Goal: Task Accomplishment & Management: Use online tool/utility

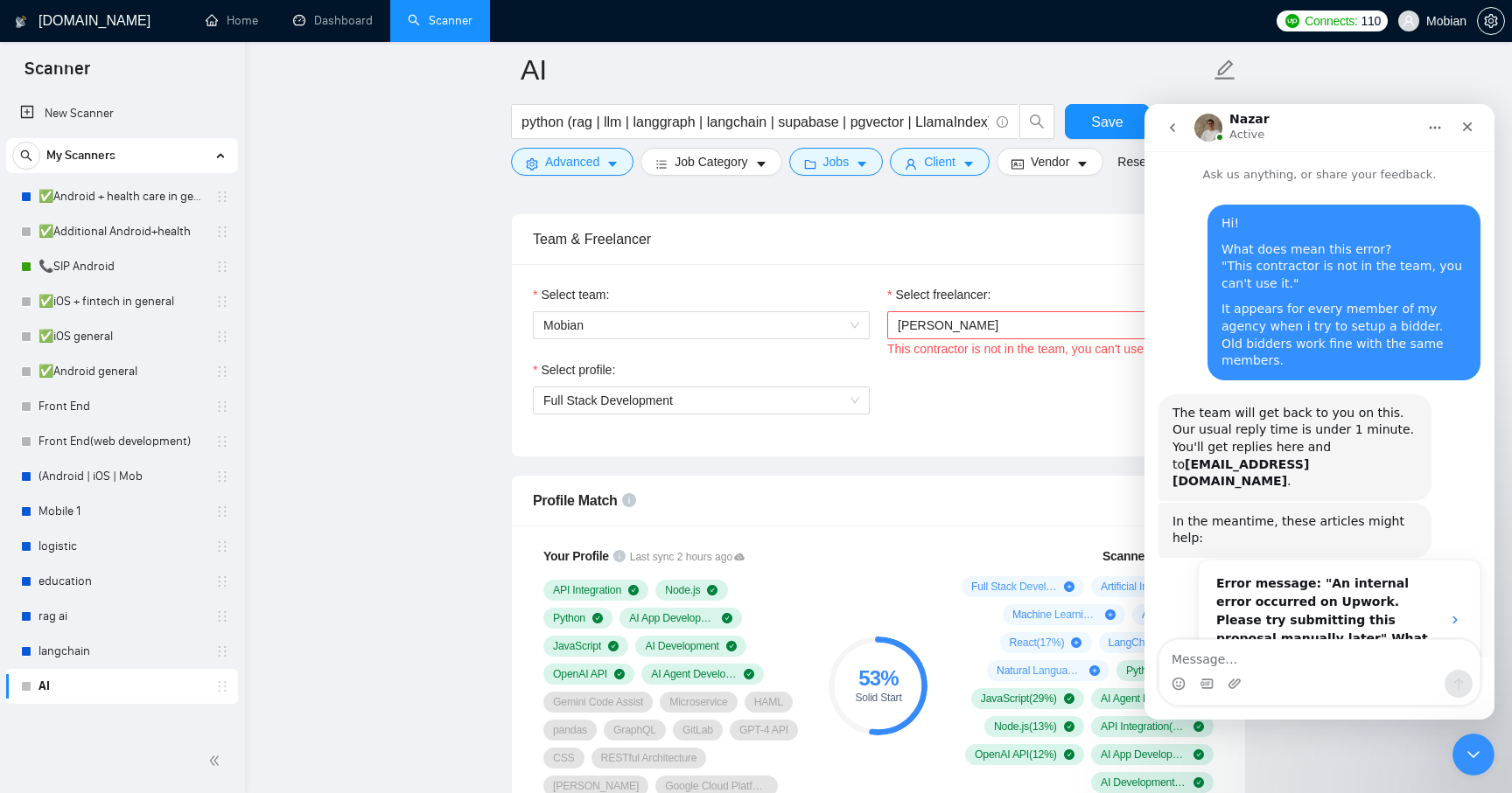
scroll to position [3, 0]
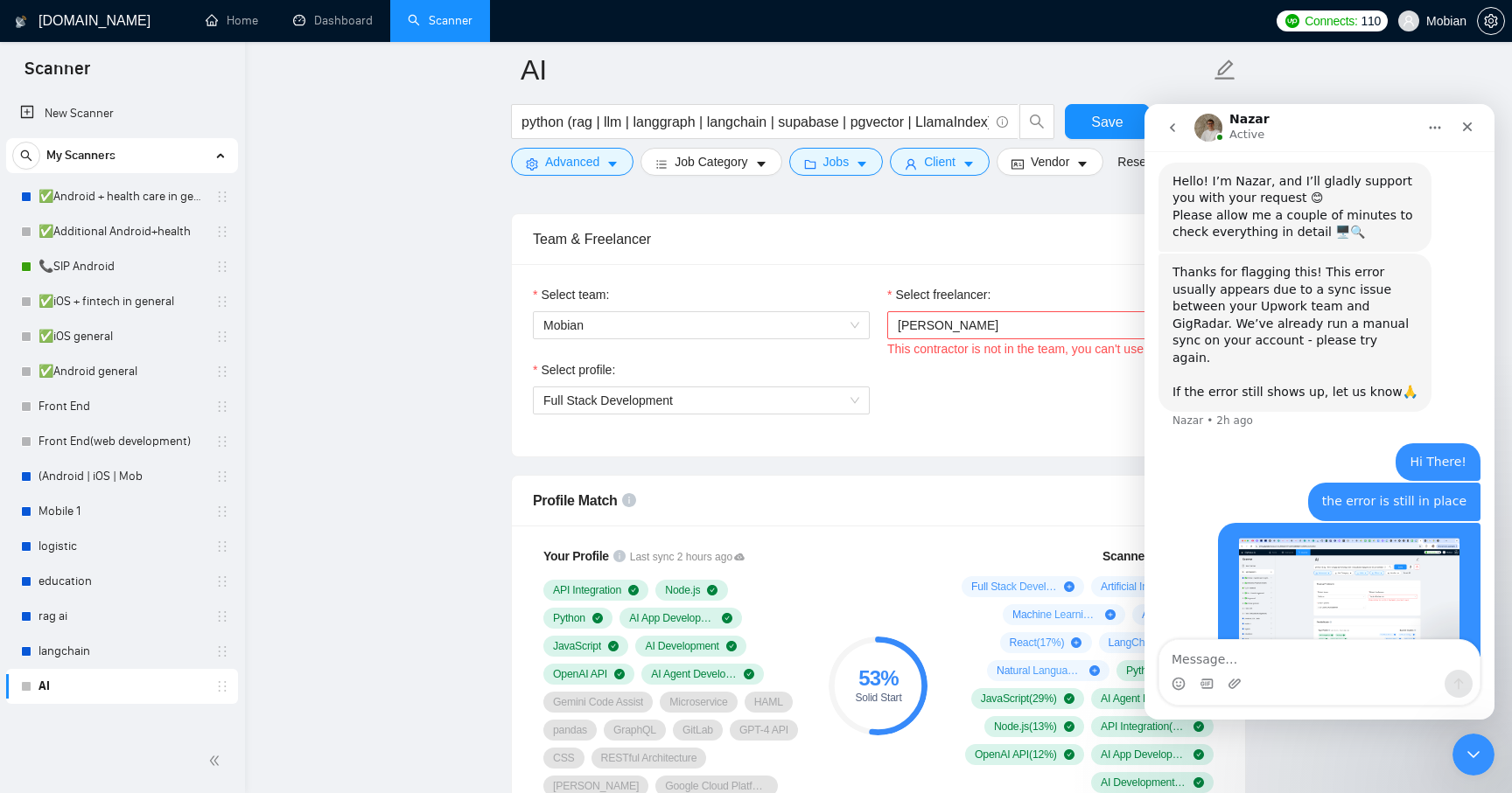
click at [1330, 384] on div "If the error still shows up, let us know🙏" at bounding box center [1294, 393] width 245 height 18
click at [1328, 264] on div "Thanks for flagging this! This error usually appears due to a sync issue betwee…" at bounding box center [1294, 324] width 245 height 120
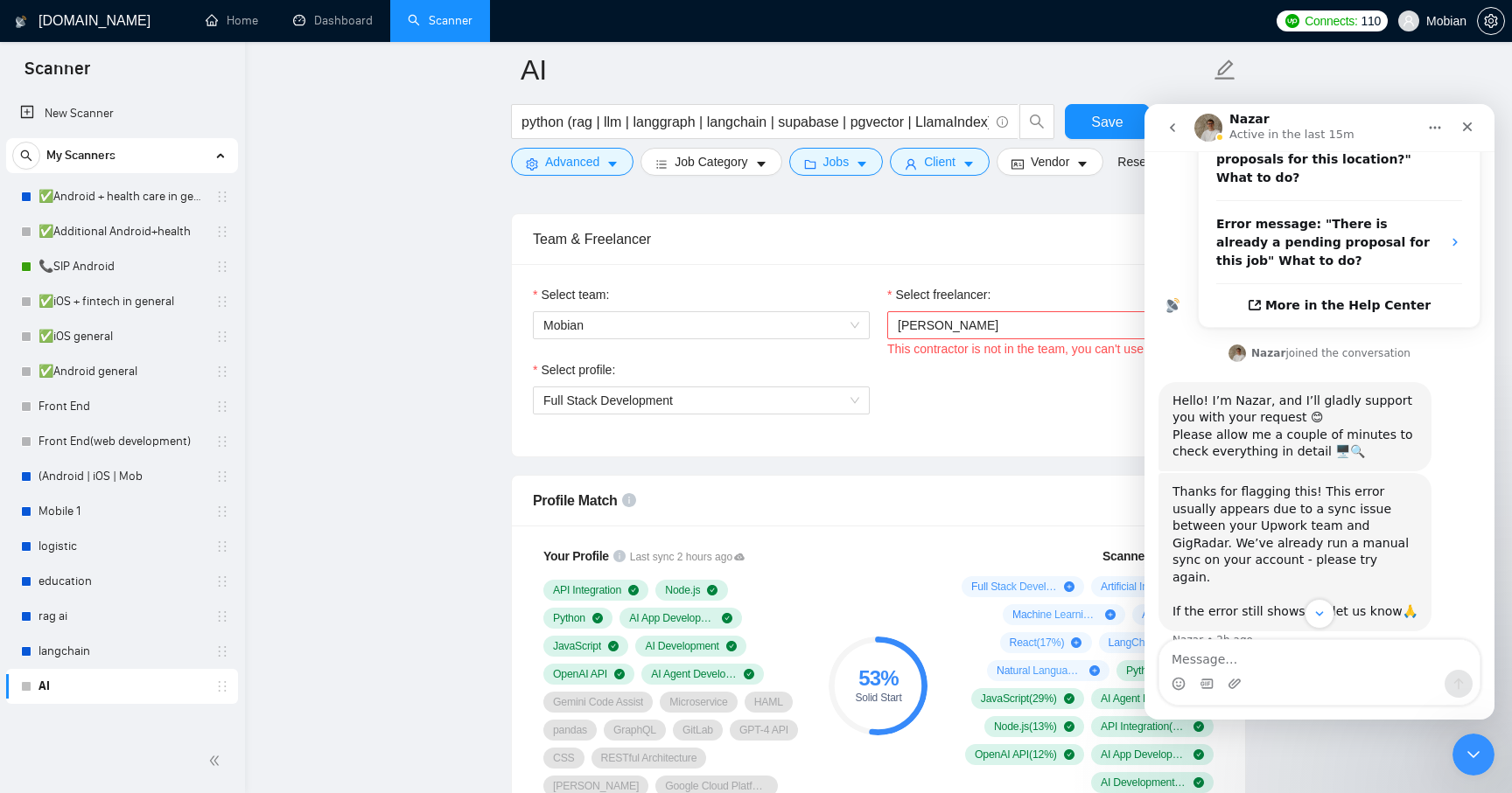
scroll to position [649, 0]
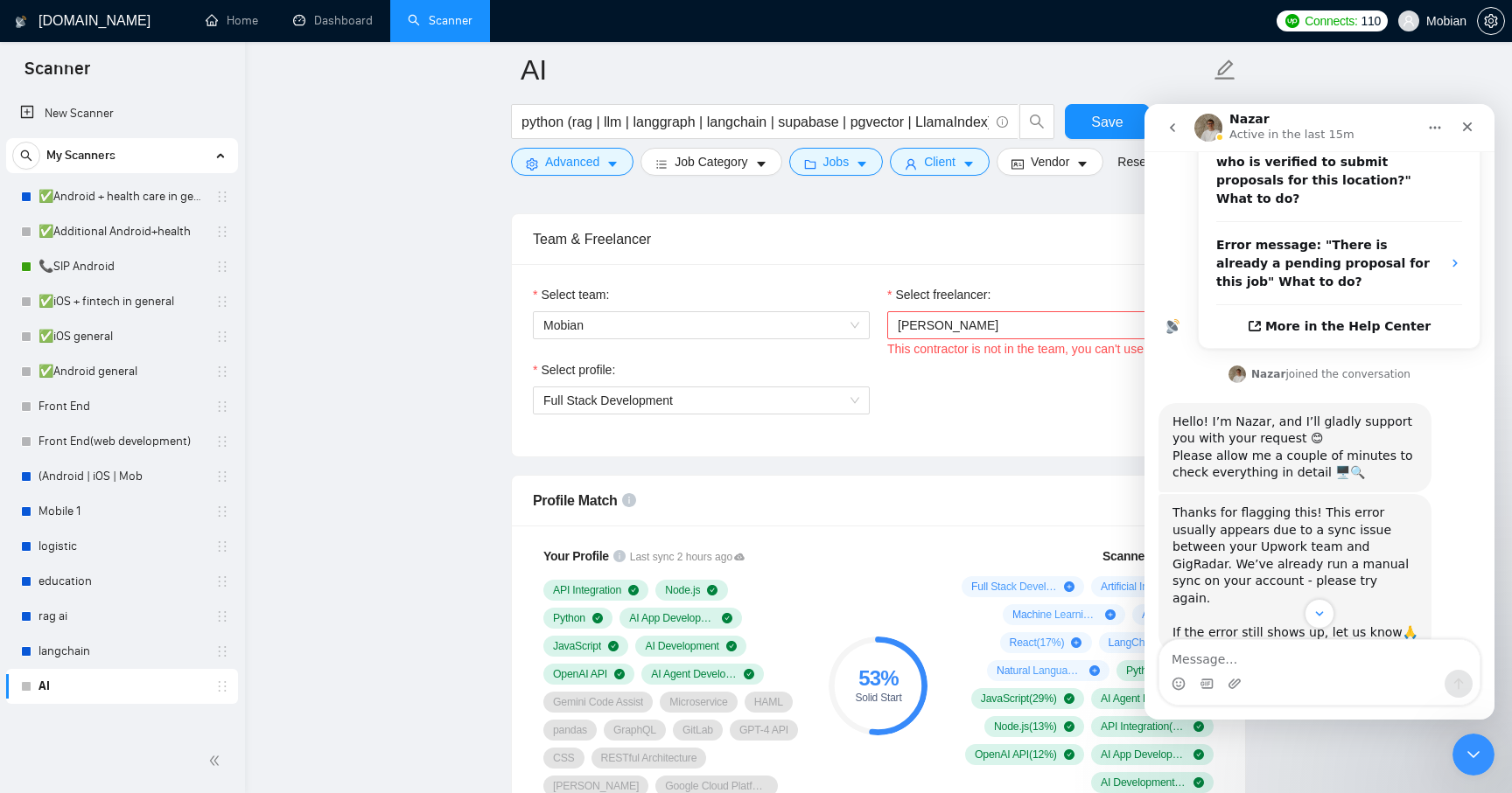
click at [1266, 369] on b "Nazar" at bounding box center [1268, 374] width 34 height 12
click at [1243, 366] on img "Nazar says…" at bounding box center [1236, 374] width 18 height 18
click at [1466, 118] on div "Close" at bounding box center [1467, 127] width 32 height 32
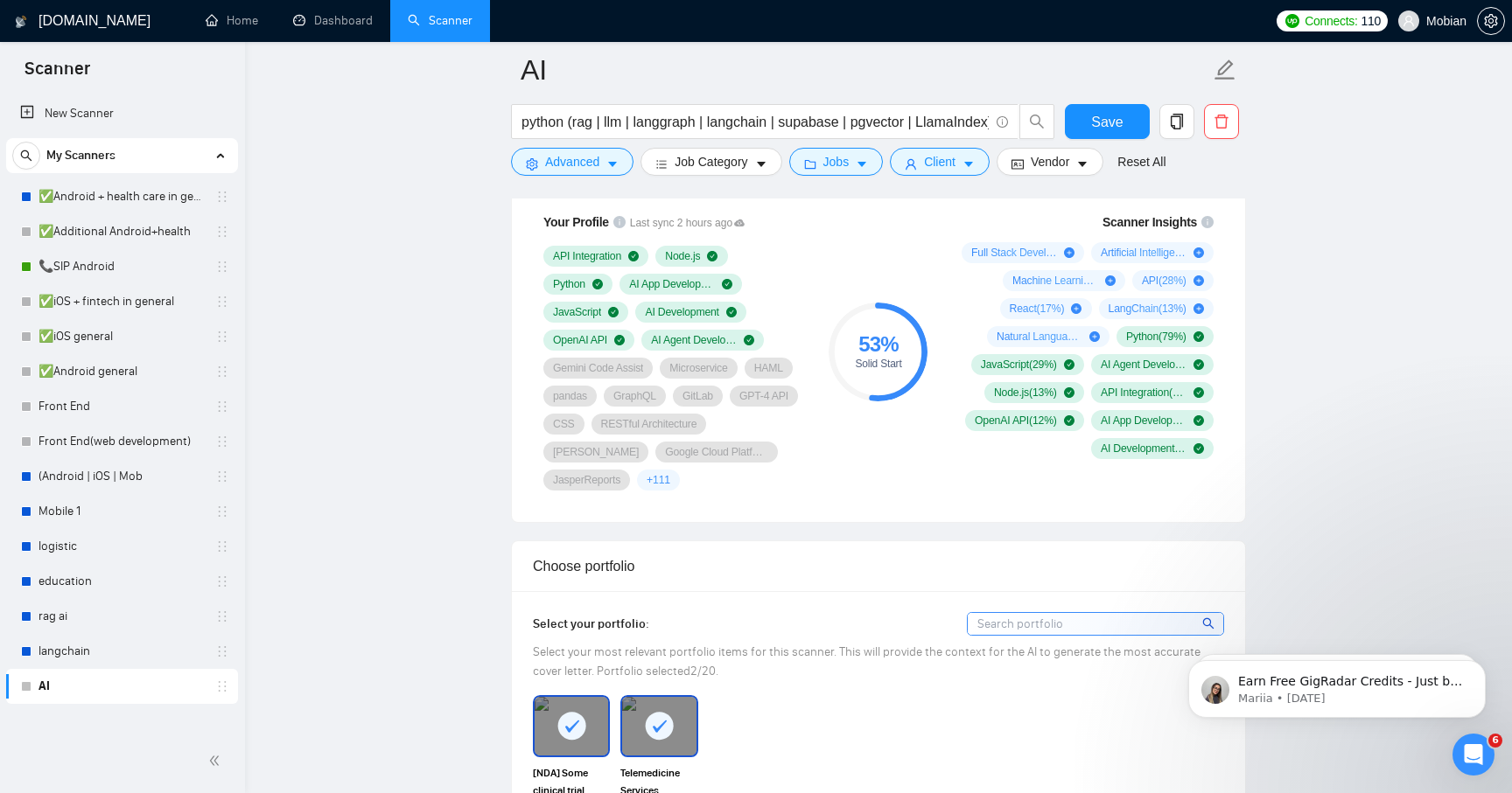
scroll to position [1230, 0]
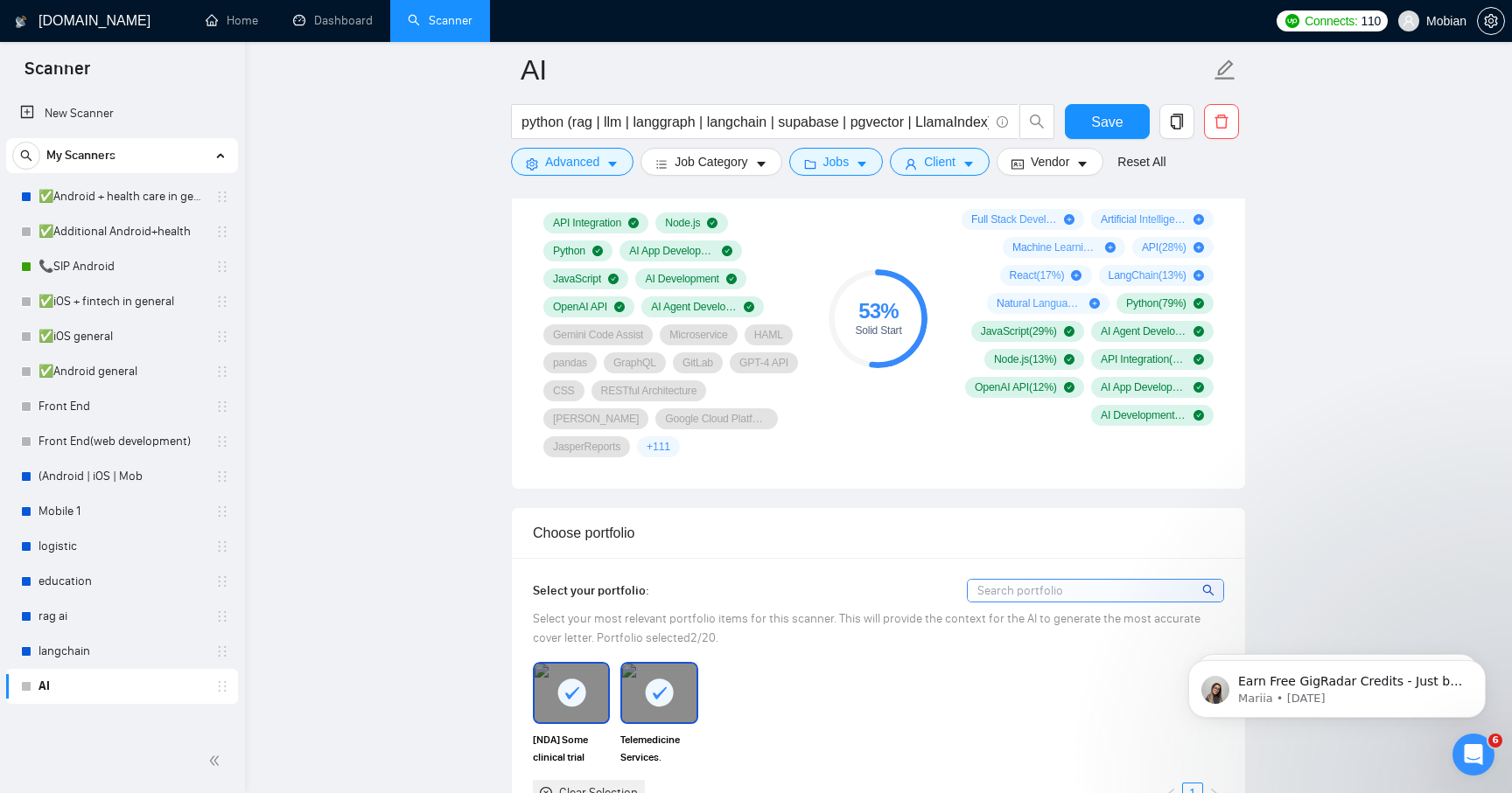
click at [670, 442] on span "+ 111" at bounding box center [658, 447] width 23 height 14
click at [754, 573] on div "Select your portfolio: Select your most relevant portfolio items for this scann…" at bounding box center [879, 692] width 734 height 269
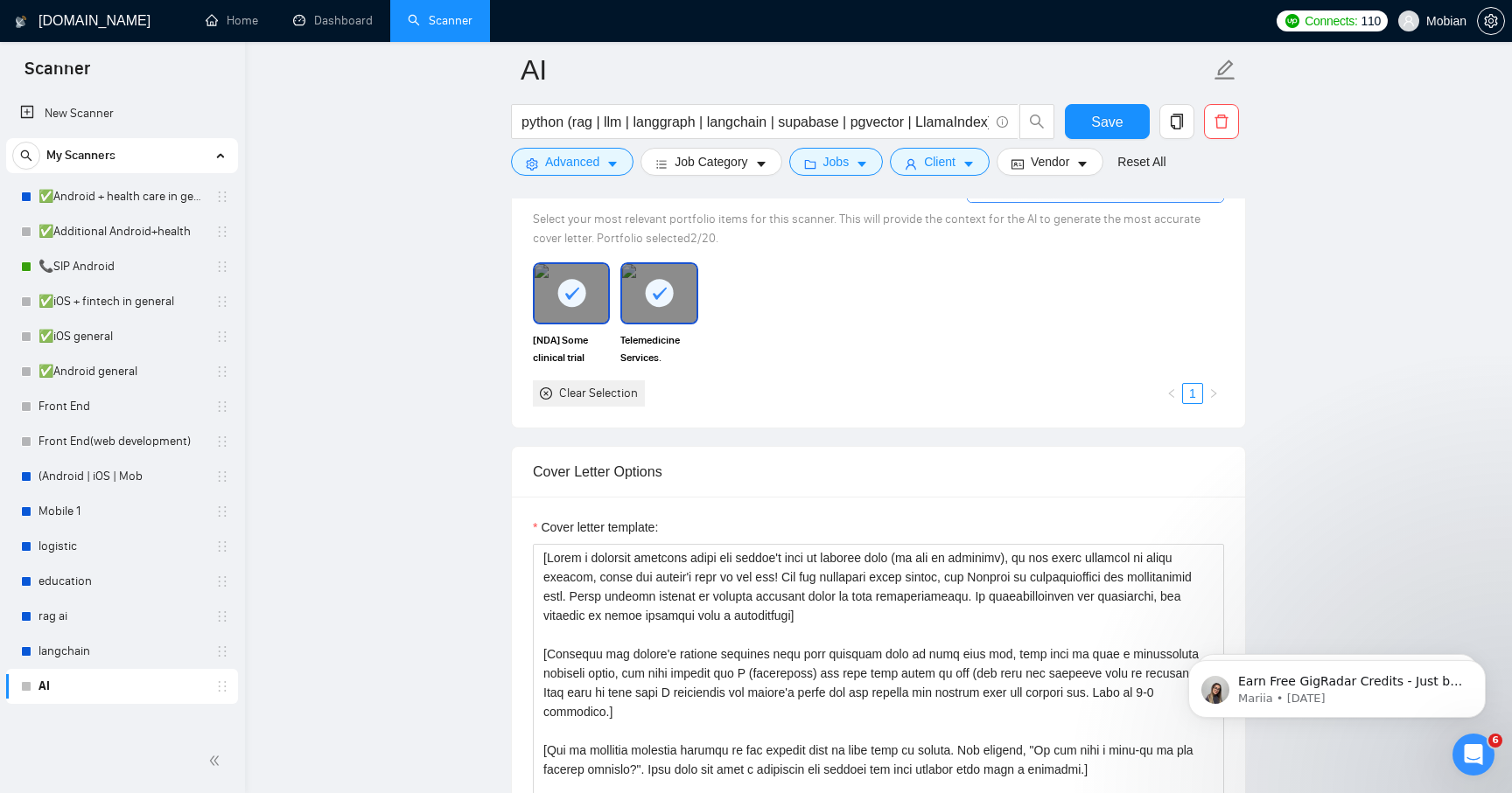
scroll to position [1758, 0]
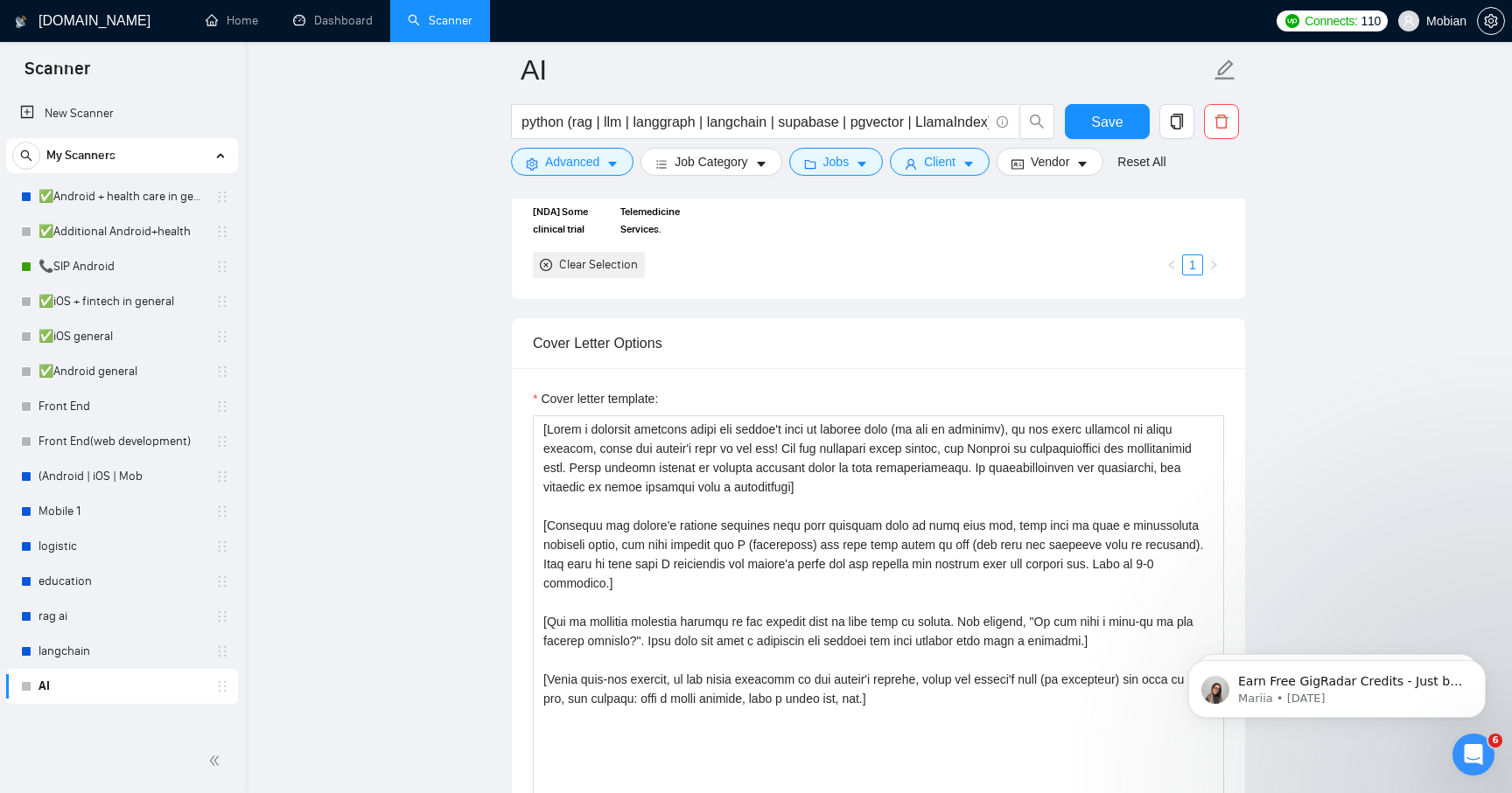
click at [724, 306] on form "Auto Bidding Enabled Auto Bidding Enabled: ON Auto Bidder Schedule Auto Bidding…" at bounding box center [878, 629] width 735 height 4119
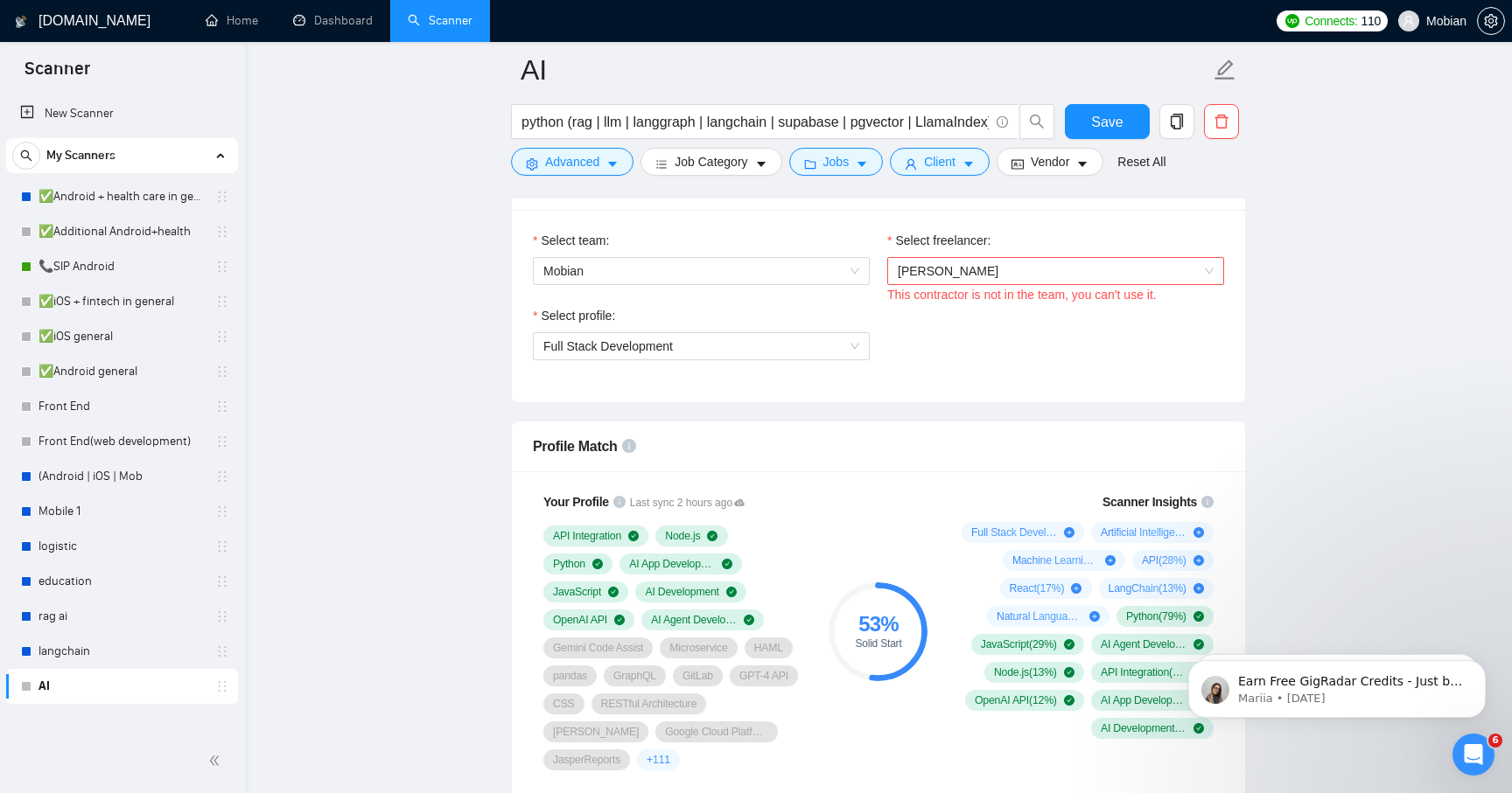
scroll to position [821, 0]
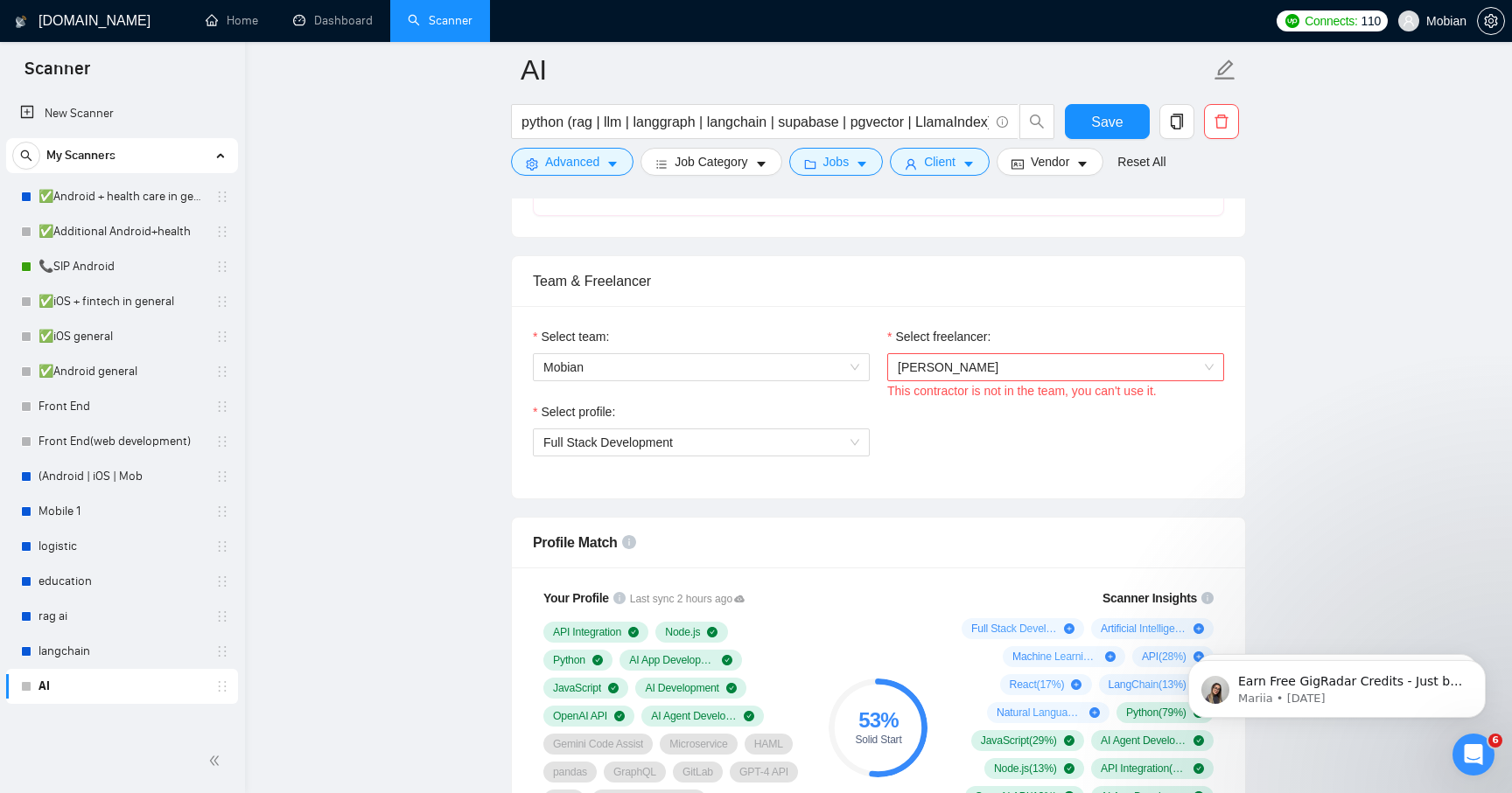
click at [724, 302] on div "Team & Freelancer" at bounding box center [878, 281] width 691 height 50
click at [625, 281] on div "Team & Freelancer" at bounding box center [878, 281] width 691 height 50
